Goal: Task Accomplishment & Management: Complete application form

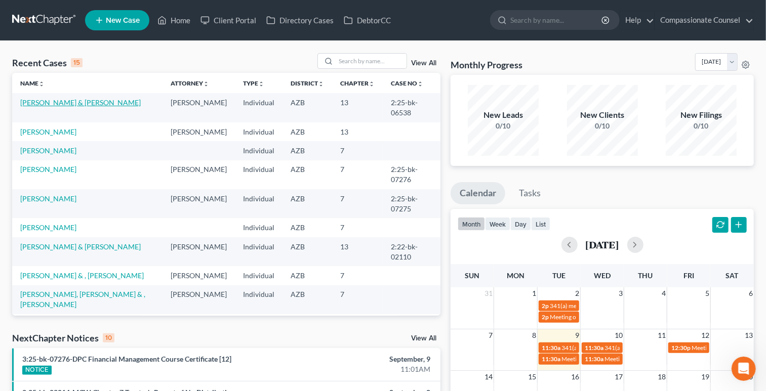
click at [31, 102] on link "[PERSON_NAME] & [PERSON_NAME]" at bounding box center [80, 102] width 121 height 9
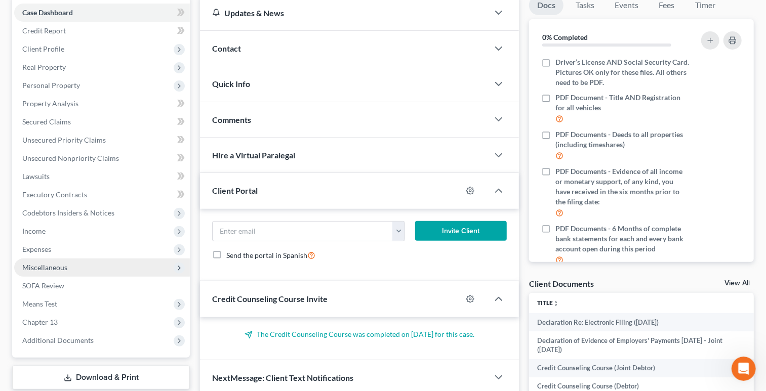
scroll to position [167, 0]
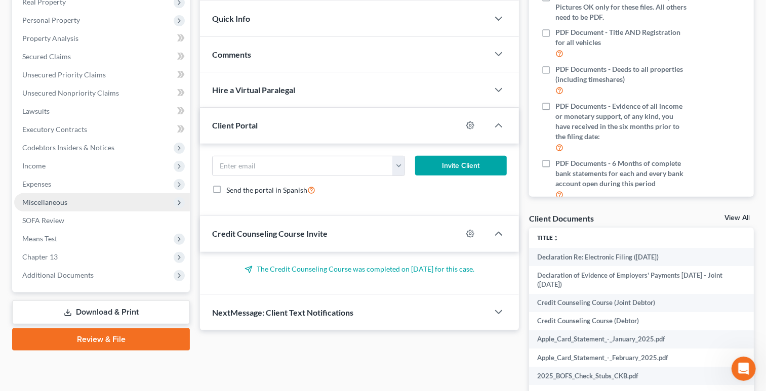
click at [96, 204] on span "Miscellaneous" at bounding box center [102, 202] width 176 height 18
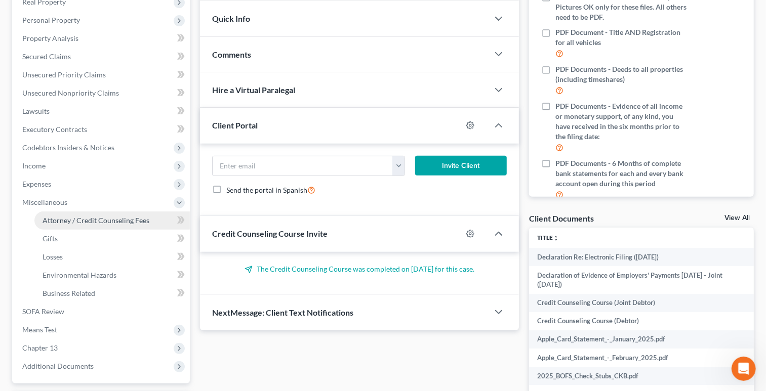
click at [100, 218] on span "Attorney / Credit Counseling Fees" at bounding box center [96, 220] width 107 height 9
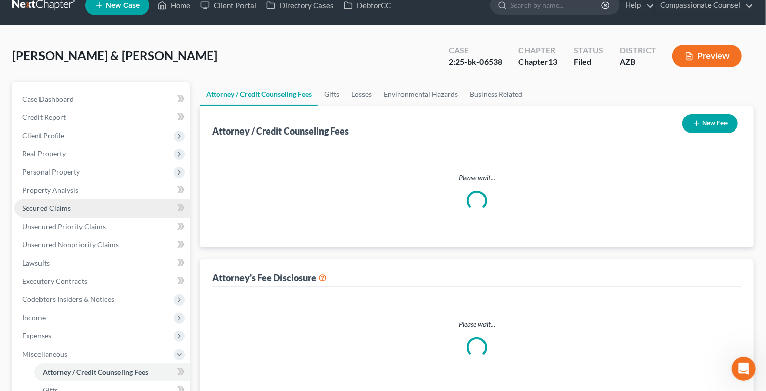
scroll to position [1, 0]
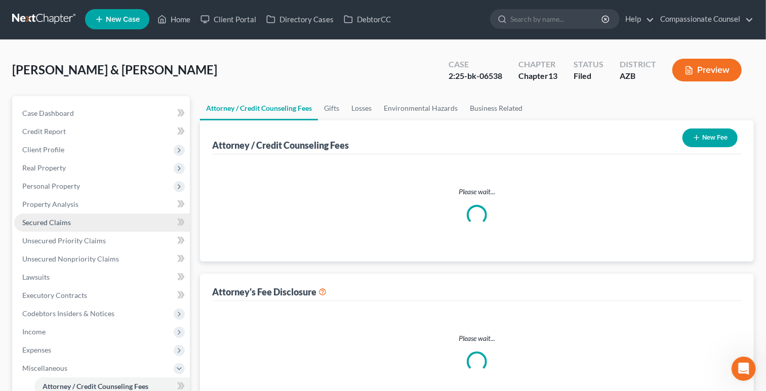
select select "0"
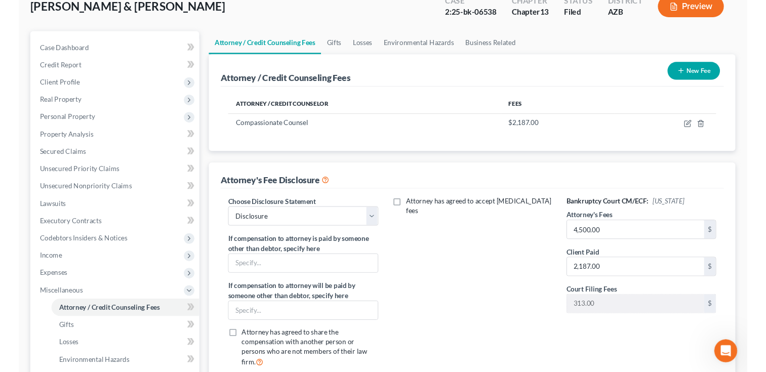
scroll to position [81, 0]
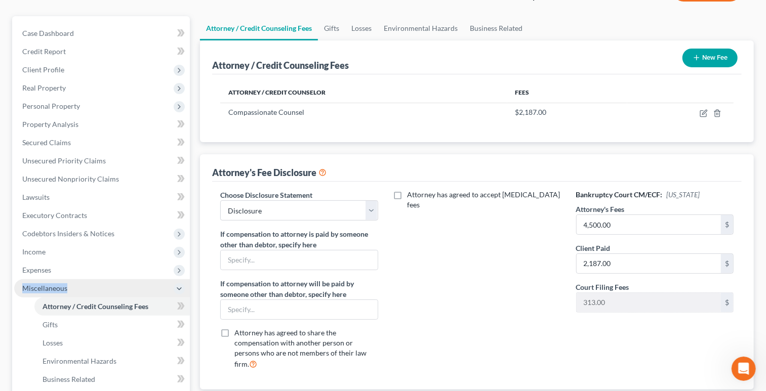
drag, startPoint x: 86, startPoint y: 286, endPoint x: 16, endPoint y: 286, distance: 69.9
click at [16, 286] on span "Miscellaneous" at bounding box center [102, 288] width 176 height 18
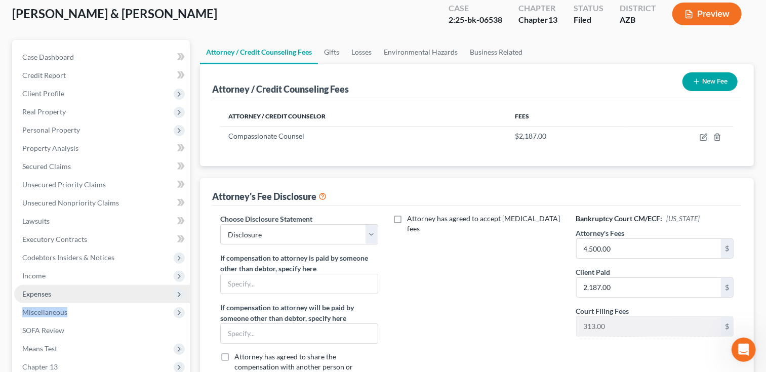
scroll to position [51, 0]
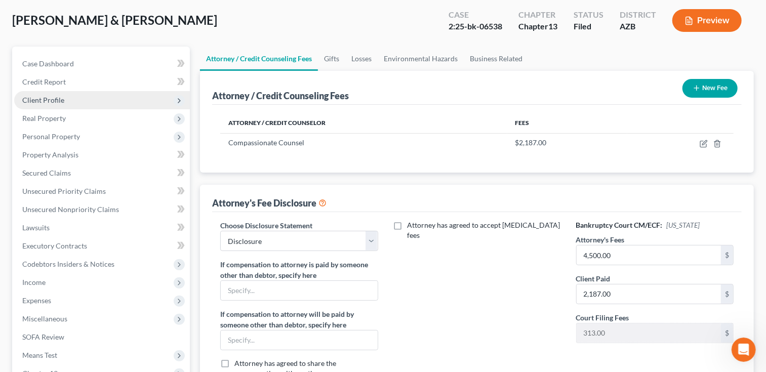
click at [97, 94] on span "Client Profile" at bounding box center [102, 100] width 176 height 18
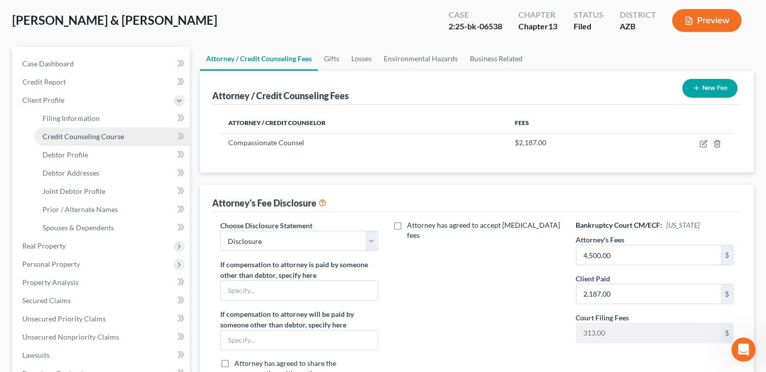
click at [114, 132] on span "Credit Counseling Course" at bounding box center [84, 136] width 82 height 9
